Goal: Transaction & Acquisition: Book appointment/travel/reservation

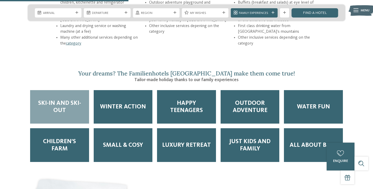
scroll to position [731, 0]
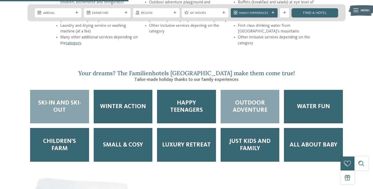
click at [245, 99] on span "Outdoor Adventure" at bounding box center [250, 106] width 50 height 14
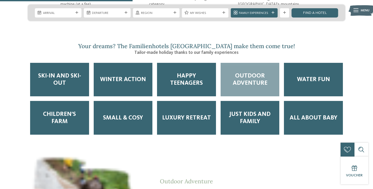
scroll to position [757, 0]
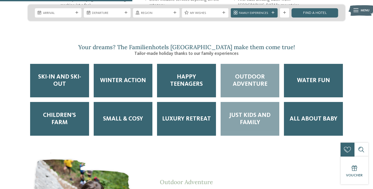
click at [245, 112] on span "Just Kids and Family" at bounding box center [250, 119] width 50 height 14
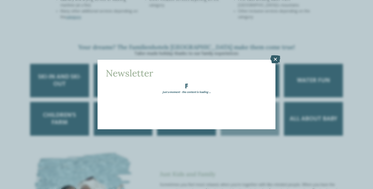
click at [276, 60] on icon at bounding box center [276, 59] width 10 height 8
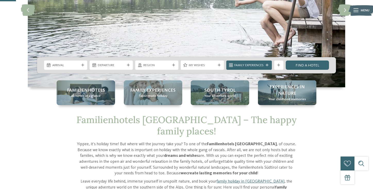
scroll to position [91, 0]
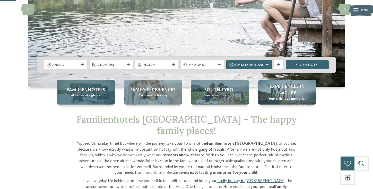
click at [96, 90] on span "Familienhotels" at bounding box center [86, 90] width 38 height 6
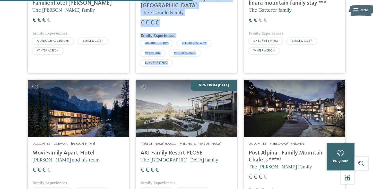
scroll to position [877, 0]
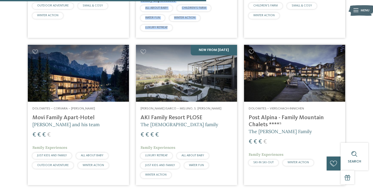
click at [169, 114] on h4 "AKI Family Resort PLOSE" at bounding box center [187, 117] width 92 height 7
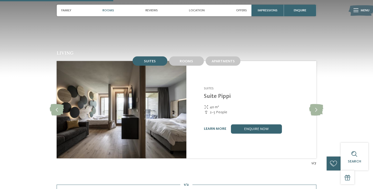
scroll to position [500, 0]
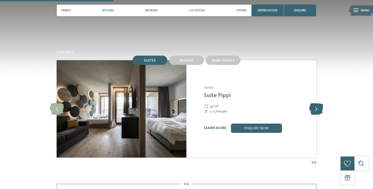
click at [314, 103] on icon at bounding box center [316, 109] width 14 height 12
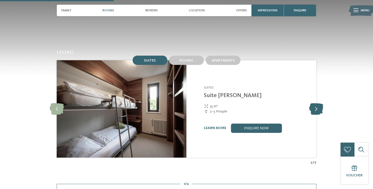
click at [314, 103] on icon at bounding box center [316, 109] width 14 height 12
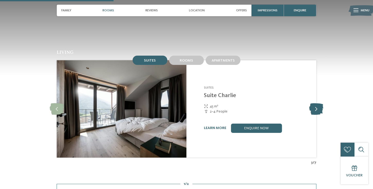
click at [314, 103] on icon at bounding box center [316, 109] width 14 height 12
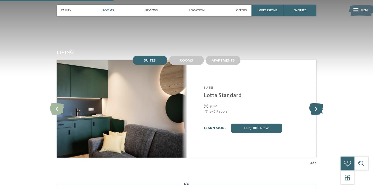
click at [314, 103] on icon at bounding box center [316, 109] width 14 height 12
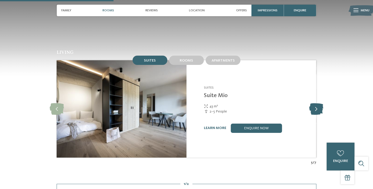
click at [311, 103] on icon at bounding box center [316, 109] width 14 height 12
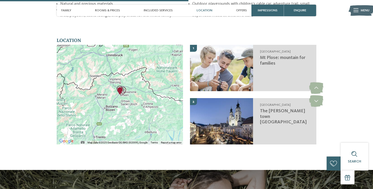
scroll to position [807, 0]
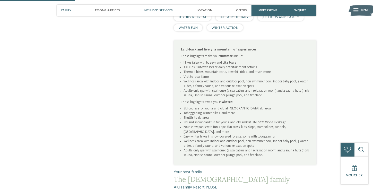
click at [160, 12] on span "Included services" at bounding box center [158, 11] width 29 height 4
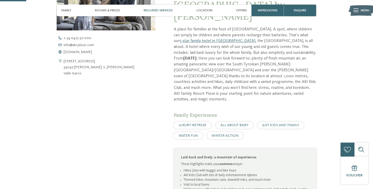
scroll to position [0, 0]
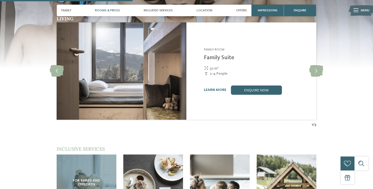
click at [111, 11] on span "Rooms & Prices" at bounding box center [107, 11] width 25 height 4
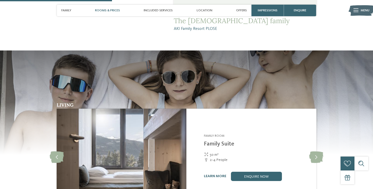
scroll to position [478, 0]
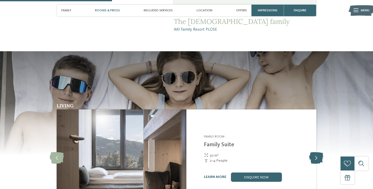
click at [315, 152] on icon at bounding box center [316, 158] width 14 height 12
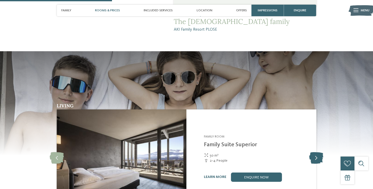
click at [315, 152] on icon at bounding box center [316, 158] width 14 height 12
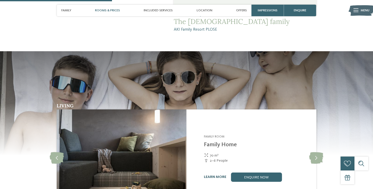
click at [212, 175] on link "learn more" at bounding box center [215, 177] width 22 height 4
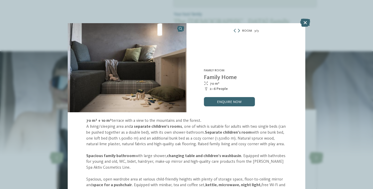
click at [239, 31] on icon at bounding box center [239, 31] width 2 height 4
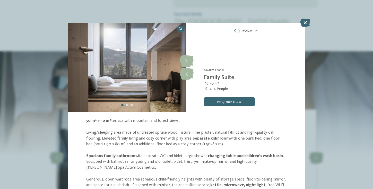
click at [241, 30] on div "Room 1 / 3" at bounding box center [246, 31] width 119 height 6
click at [234, 30] on icon at bounding box center [235, 31] width 4 height 4
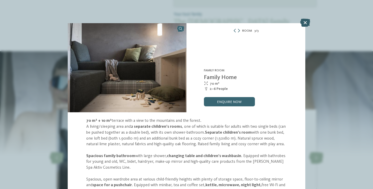
click at [304, 23] on icon at bounding box center [305, 23] width 10 height 8
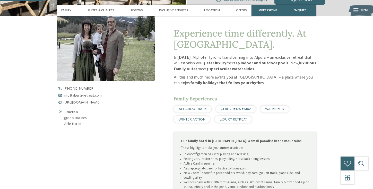
scroll to position [176, 0]
click at [85, 101] on span "[URL][DOMAIN_NAME]" at bounding box center [82, 103] width 37 height 4
